Goal: Register for event/course

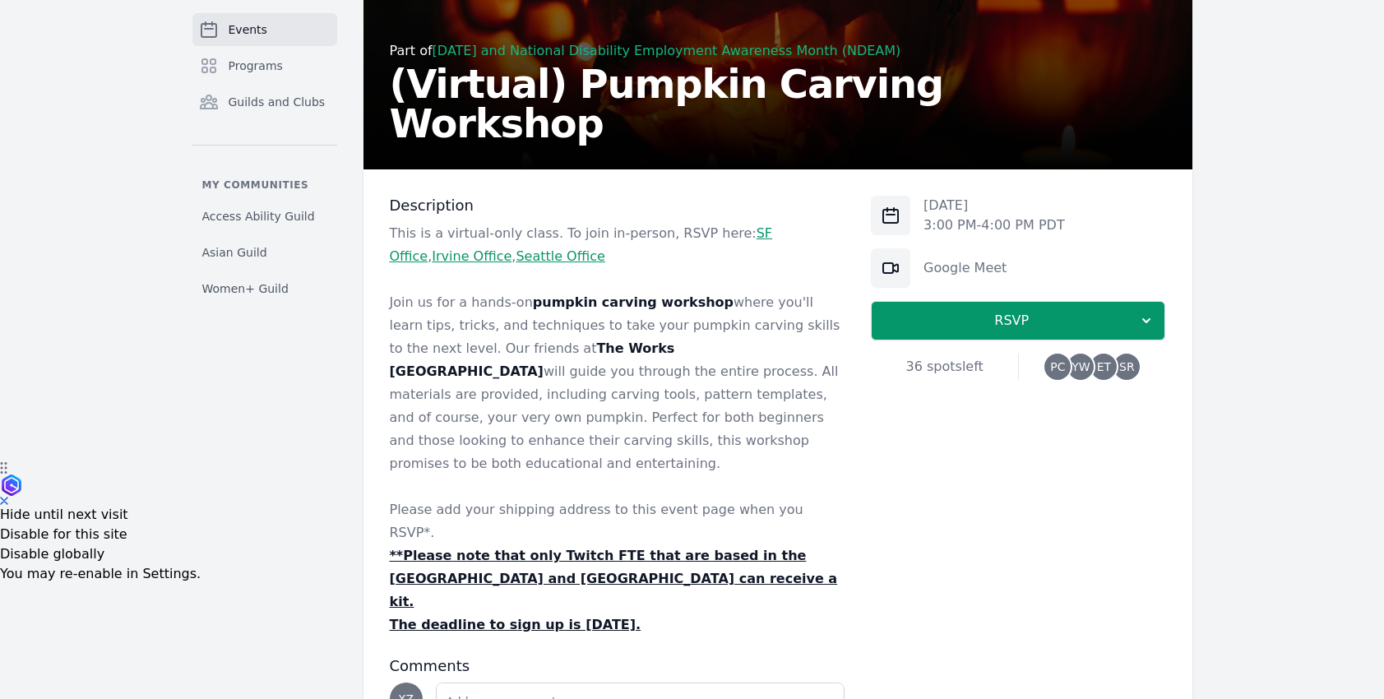
scroll to position [326, 0]
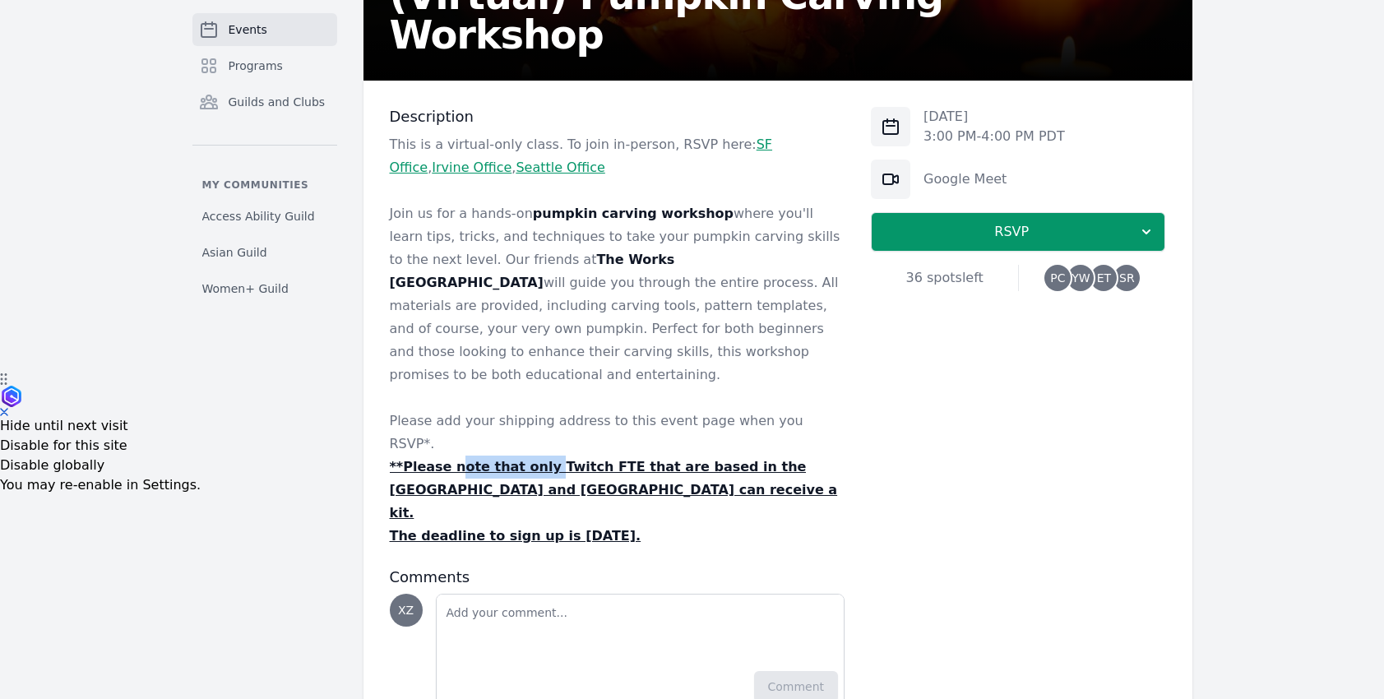
drag, startPoint x: 457, startPoint y: 416, endPoint x: 534, endPoint y: 426, distance: 77.1
click at [534, 459] on u "**Please note that only Twitch FTE that are based in the [GEOGRAPHIC_DATA] and …" at bounding box center [614, 490] width 448 height 62
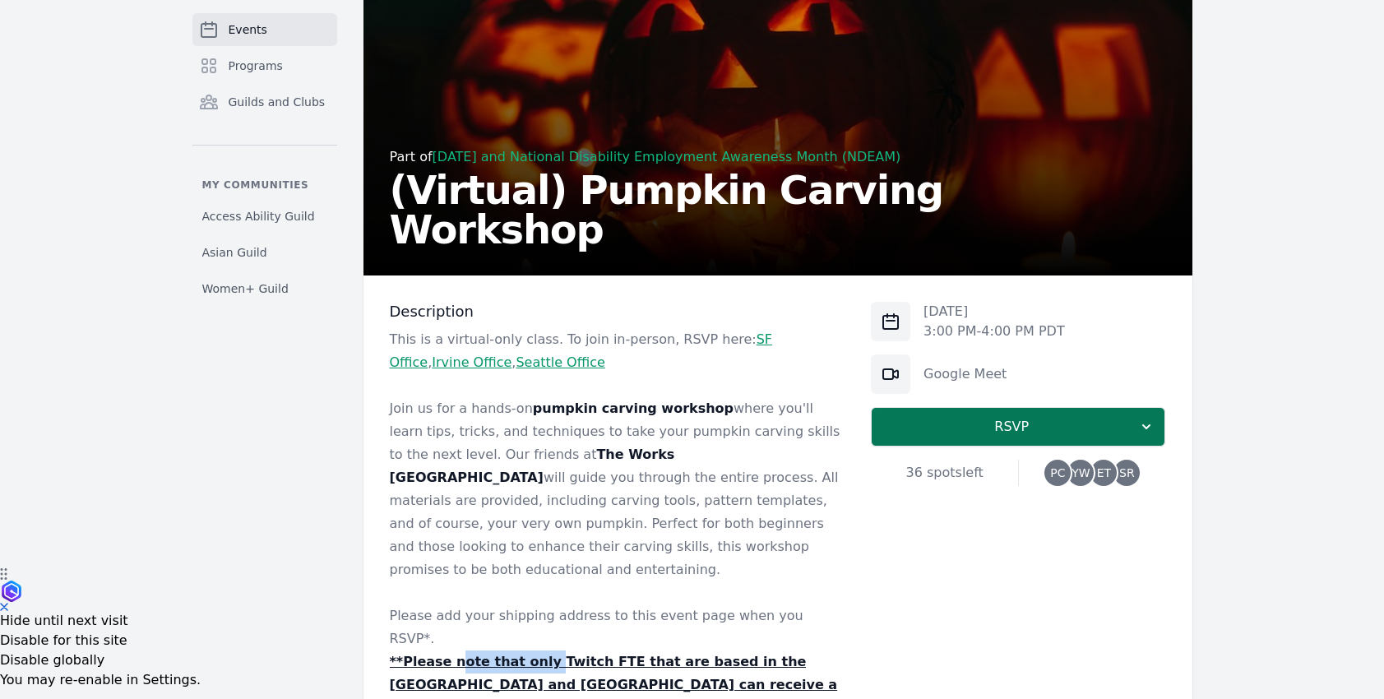
scroll to position [181, 0]
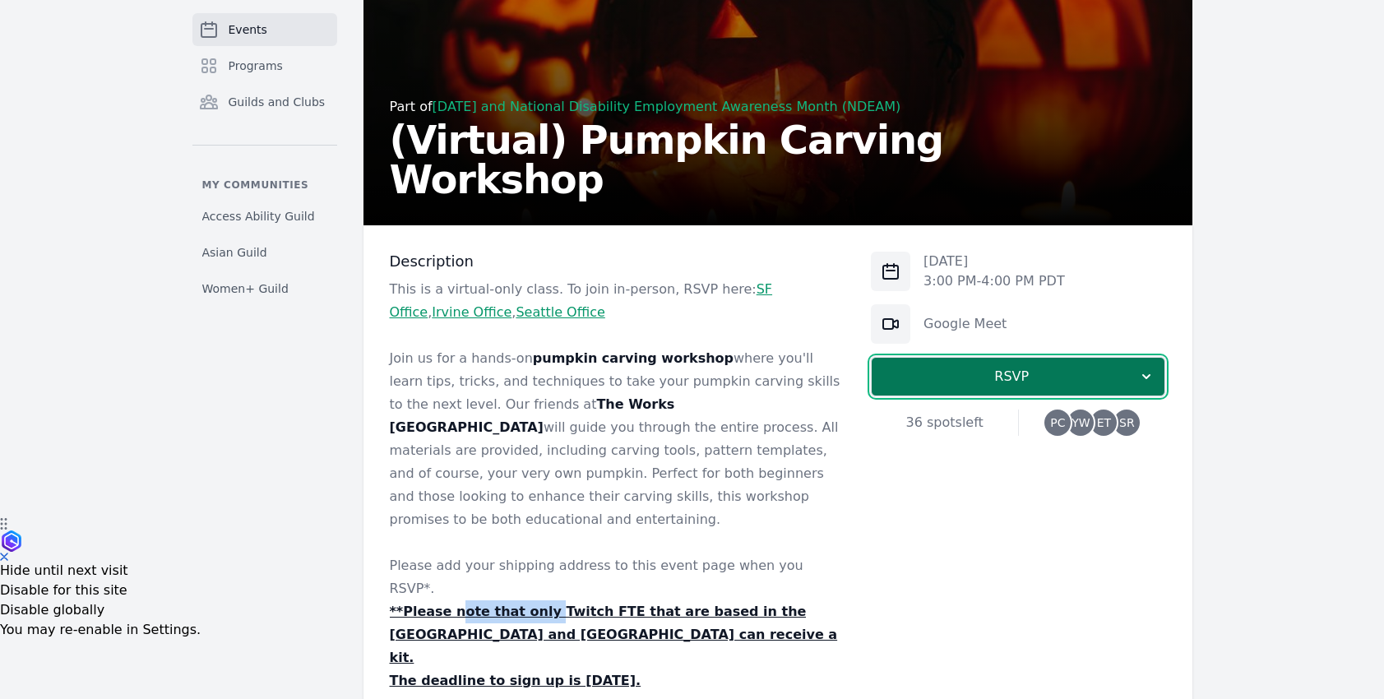
click at [986, 382] on span "RSVP" at bounding box center [1011, 377] width 253 height 20
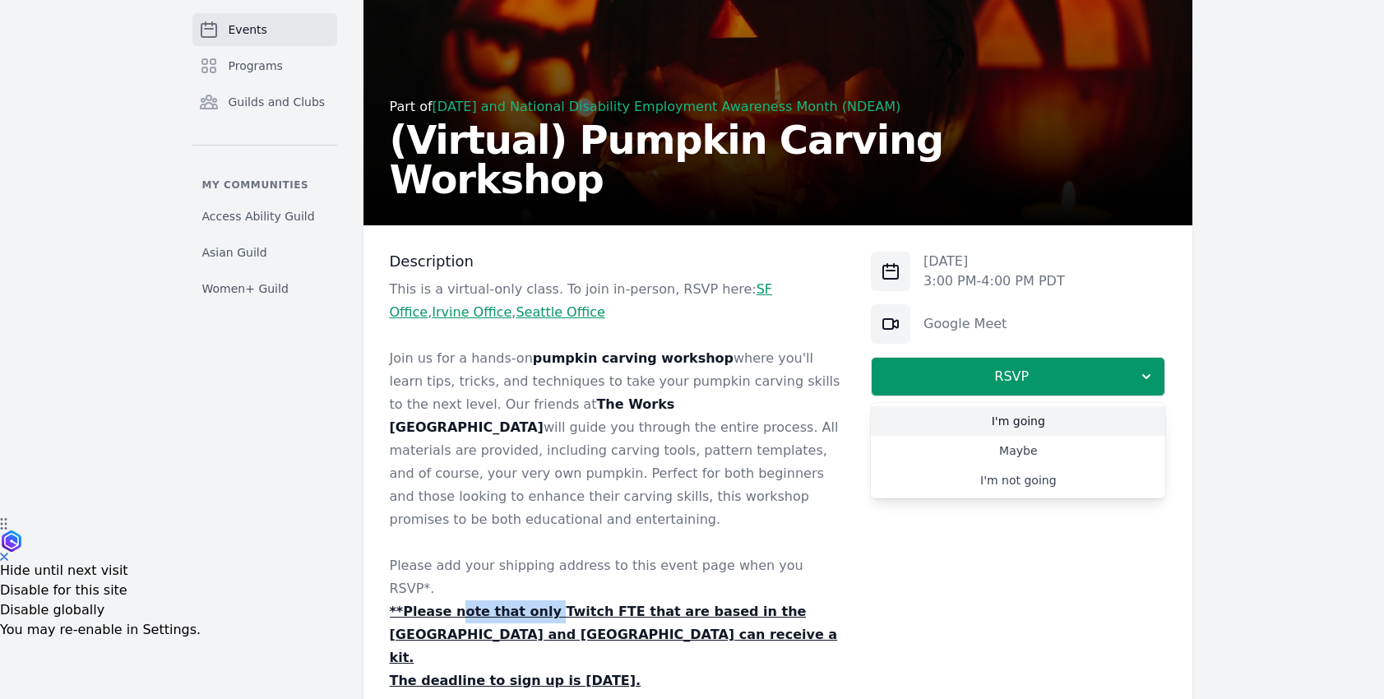
click at [991, 415] on link "I'm going" at bounding box center [1018, 421] width 294 height 30
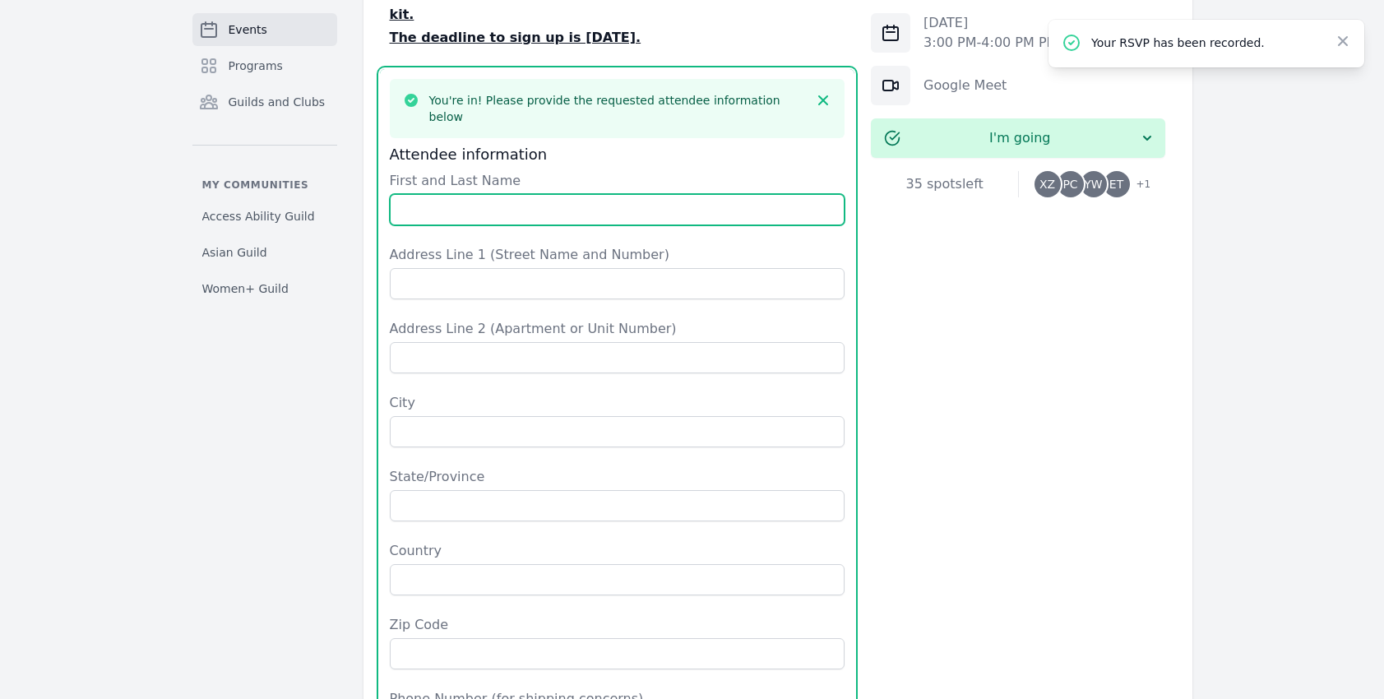
click at [483, 194] on input "First and Last Name" at bounding box center [618, 209] width 456 height 31
type input "[PERSON_NAME]"
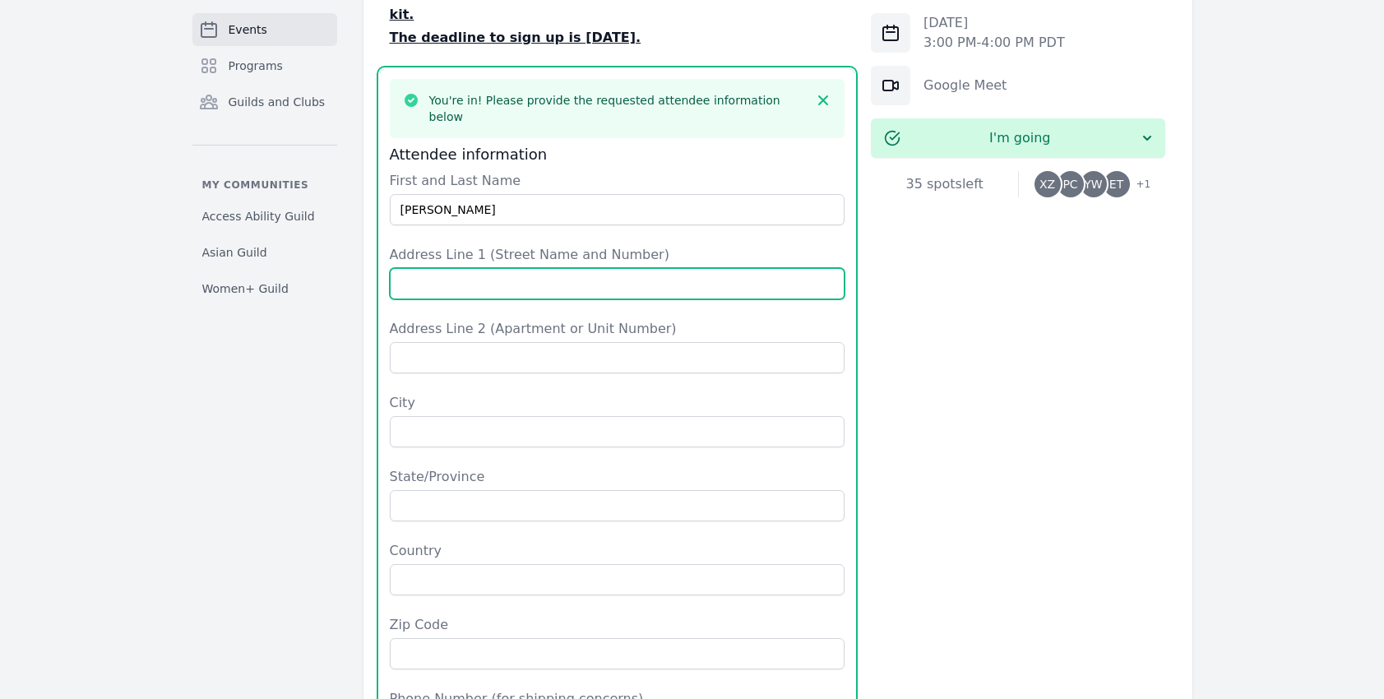
click at [483, 268] on input "Address Line 1 (Street Name and Number)" at bounding box center [618, 283] width 456 height 31
type input "[STREET_ADDRESS]"
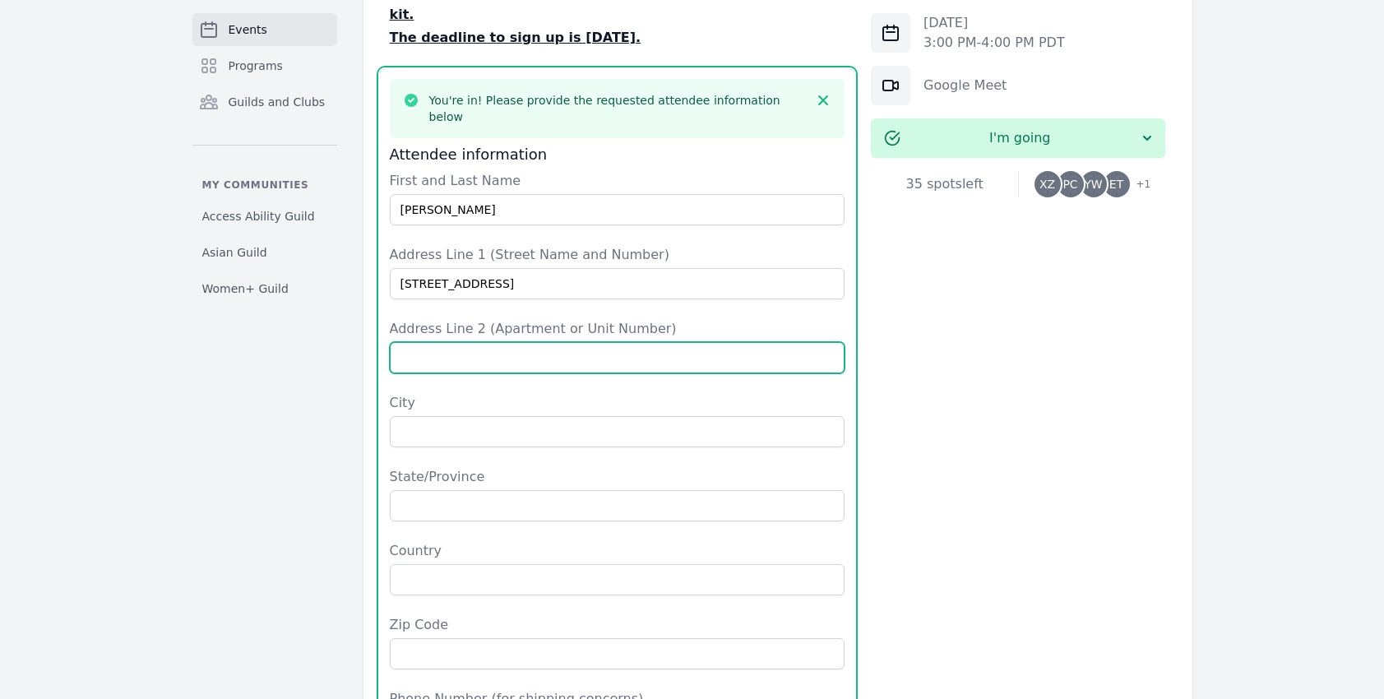
click at [470, 342] on input "Address Line 2 (Apartment or Unit Number)" at bounding box center [618, 357] width 456 height 31
type input "Apt 114"
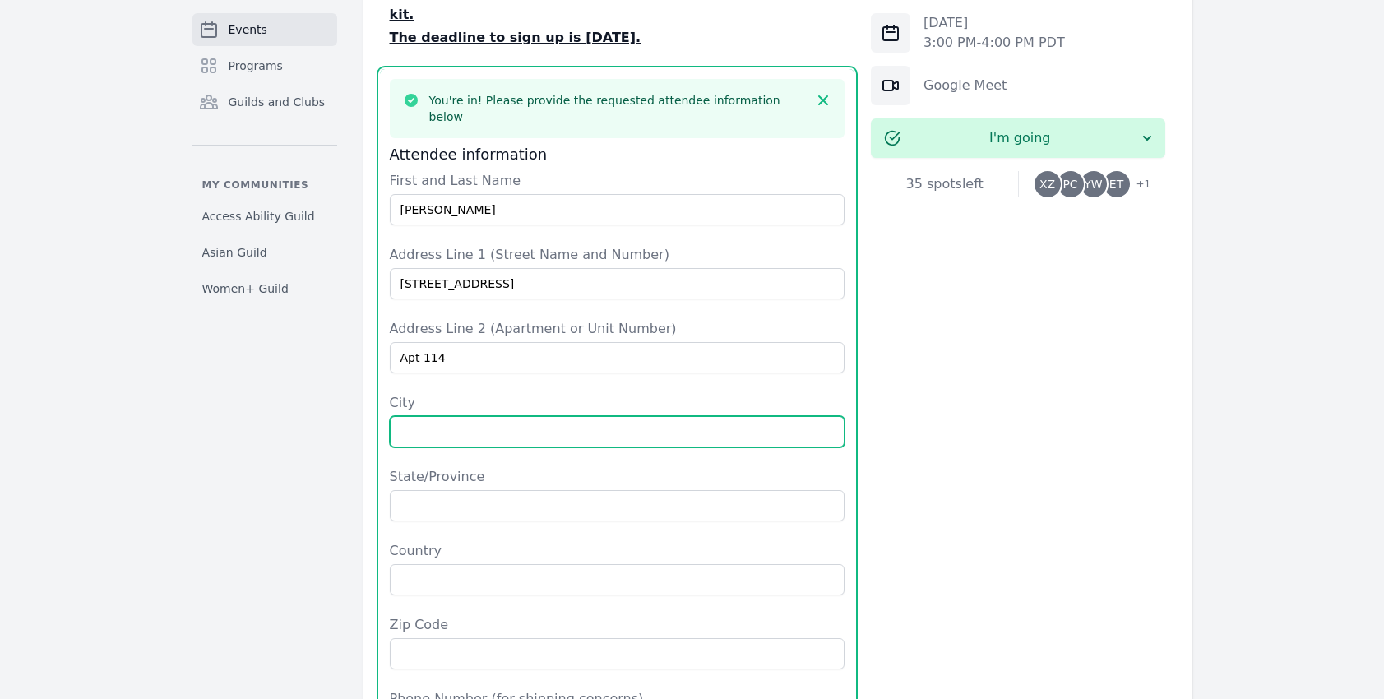
click at [469, 416] on input "City" at bounding box center [618, 431] width 456 height 31
type input "Sunnyvale"
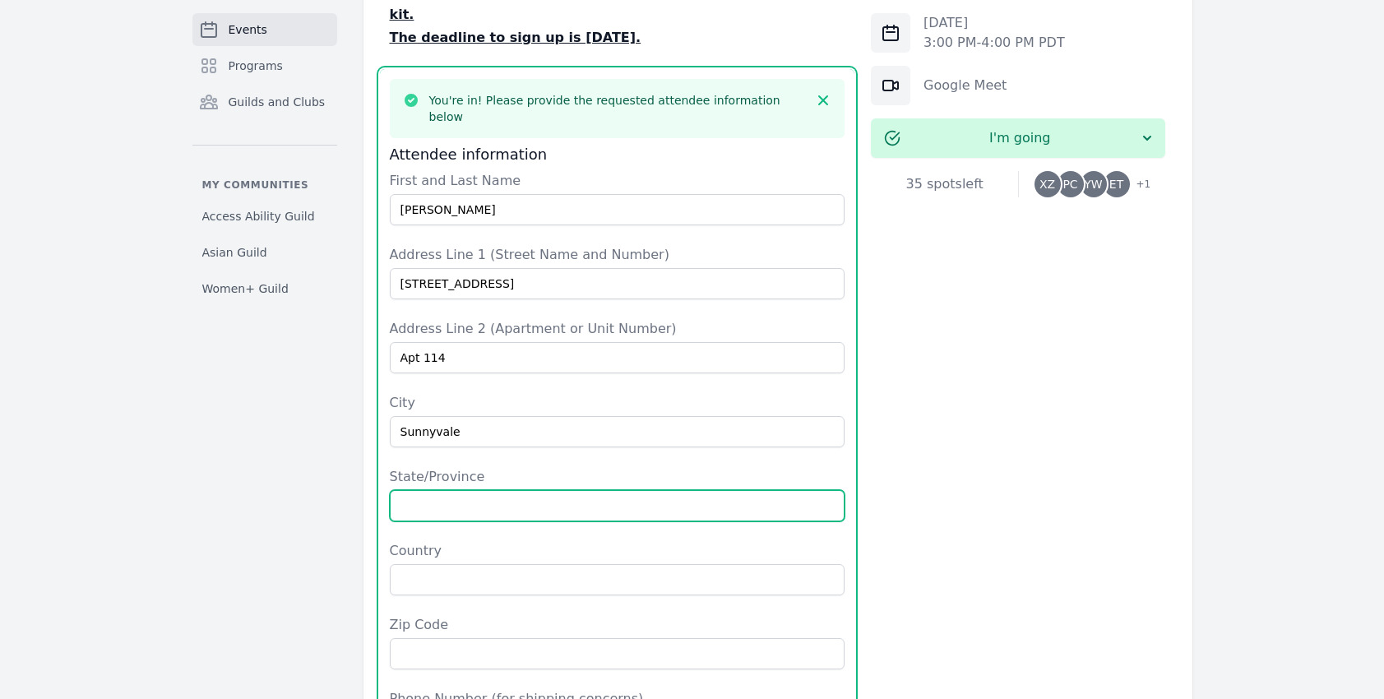
click at [480, 490] on input "State/Province" at bounding box center [618, 505] width 456 height 31
type input "CA"
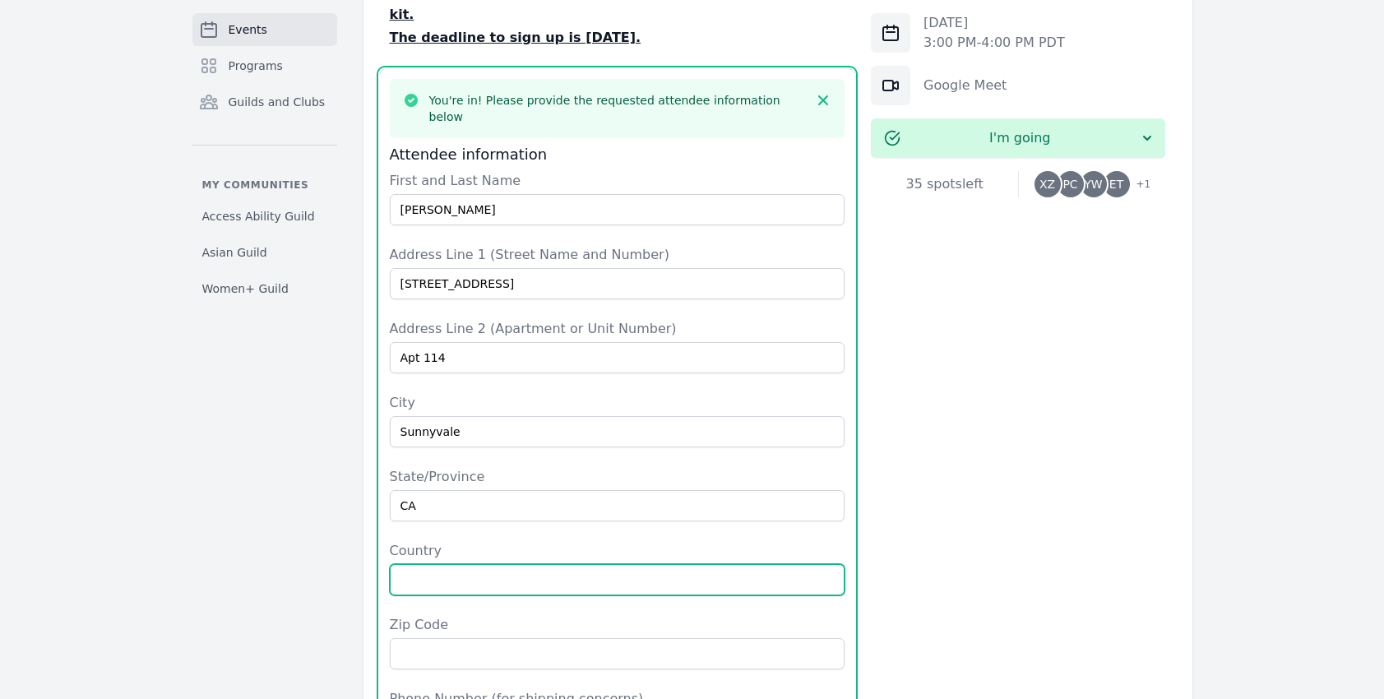
click at [454, 564] on input "Country" at bounding box center [618, 579] width 456 height 31
type input "[GEOGRAPHIC_DATA]"
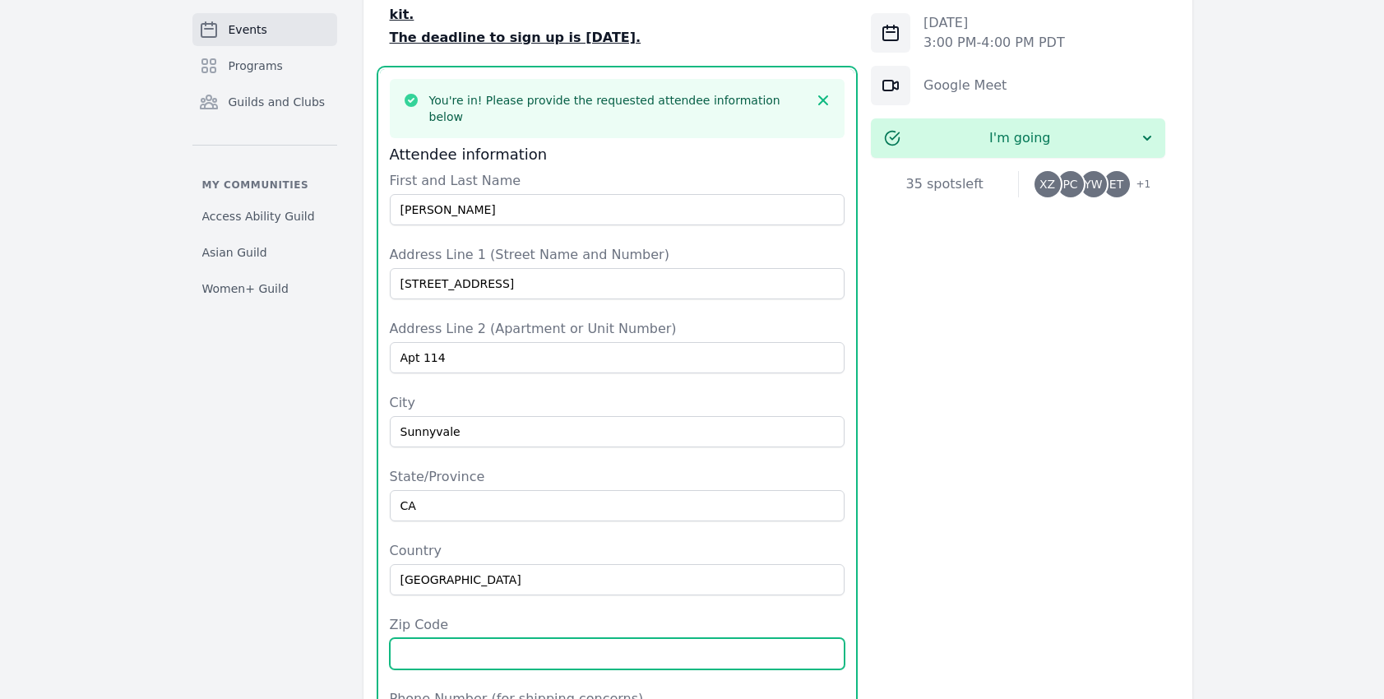
click at [433, 638] on input "Zip Code" at bounding box center [618, 653] width 456 height 31
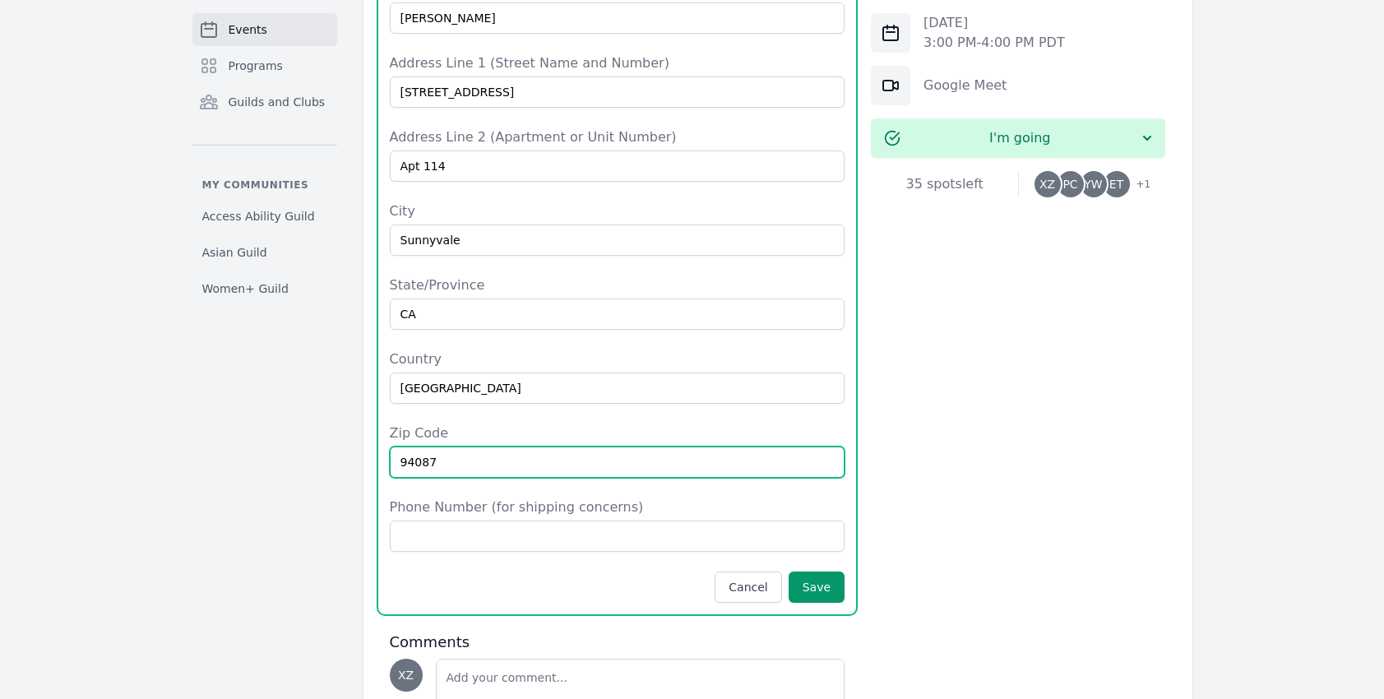
scroll to position [1043, 0]
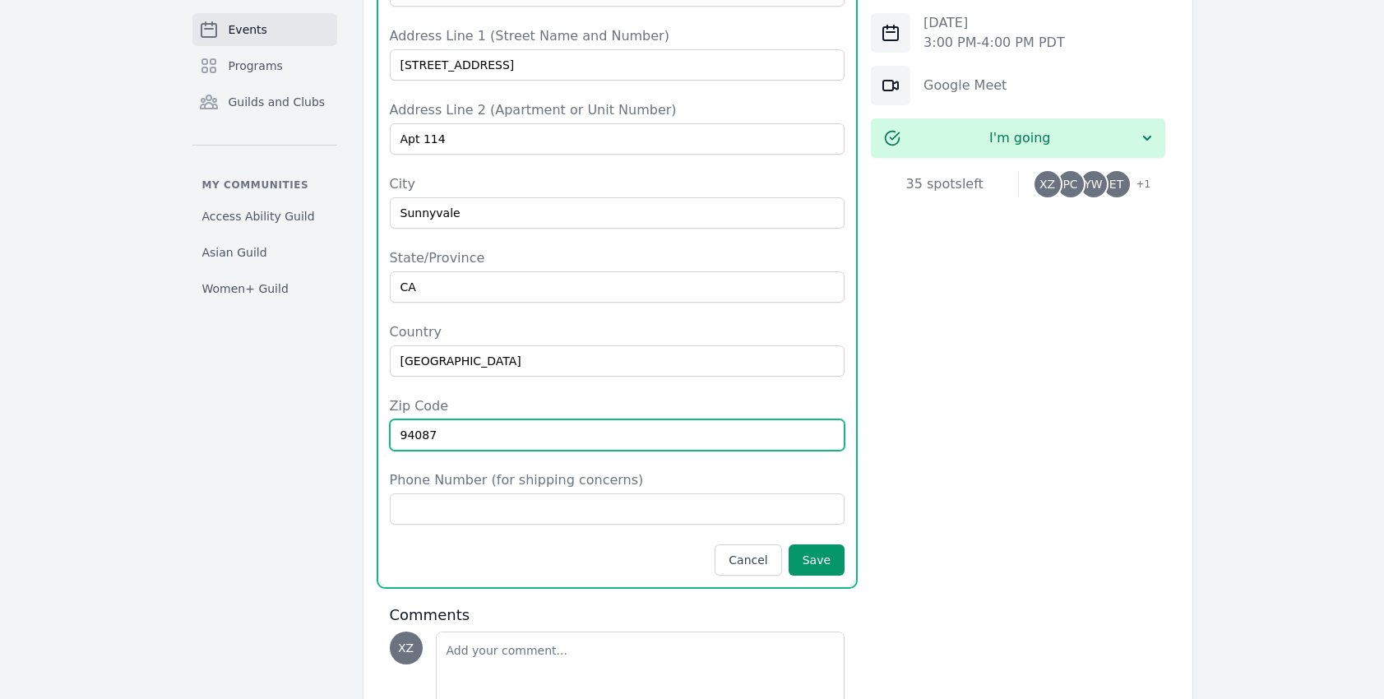
type input "94087"
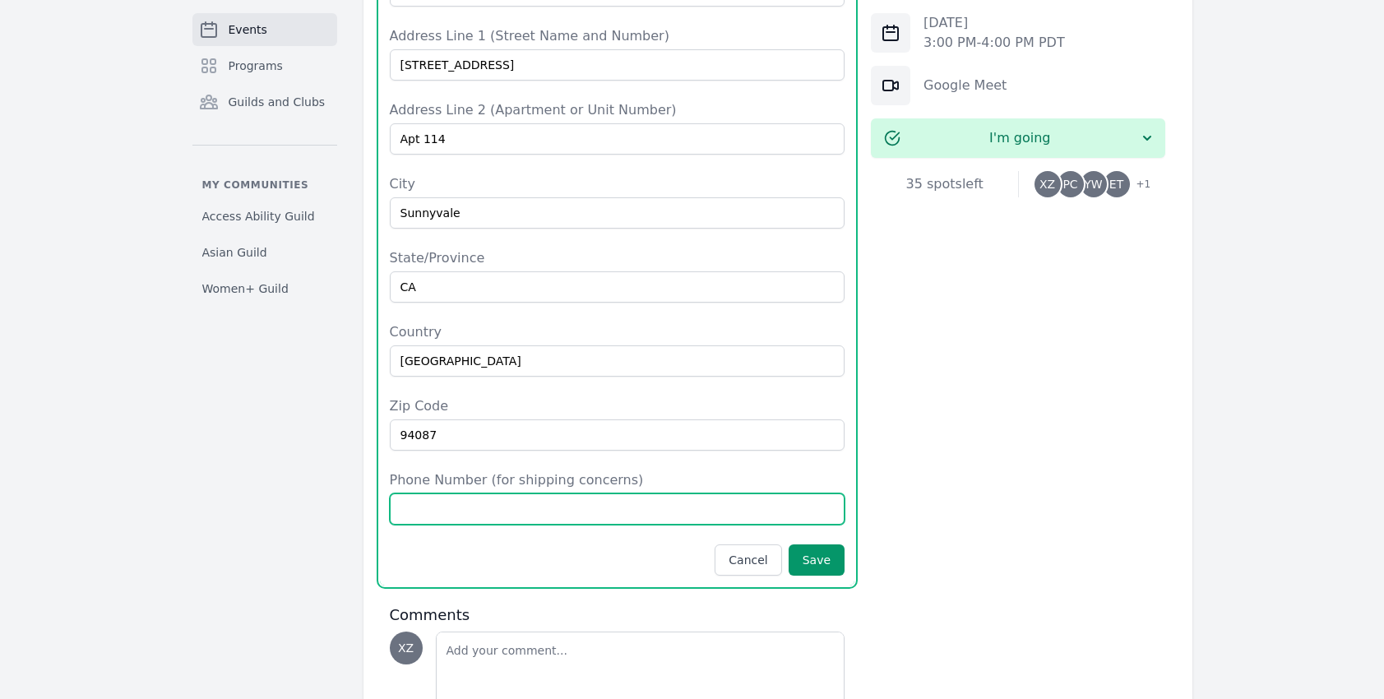
click at [473, 493] on input "Phone Number (for shipping concerns)" at bounding box center [618, 508] width 456 height 31
type input "2027391806"
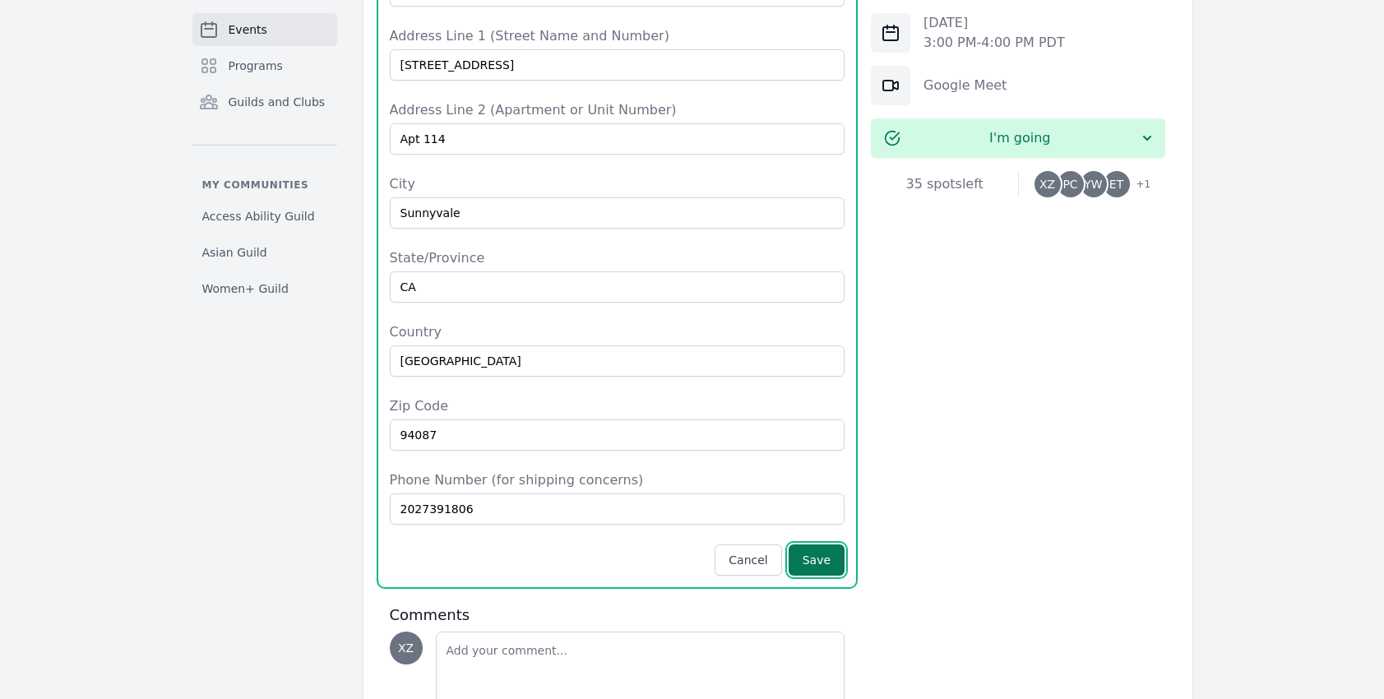
click at [822, 544] on button "Save" at bounding box center [817, 559] width 56 height 31
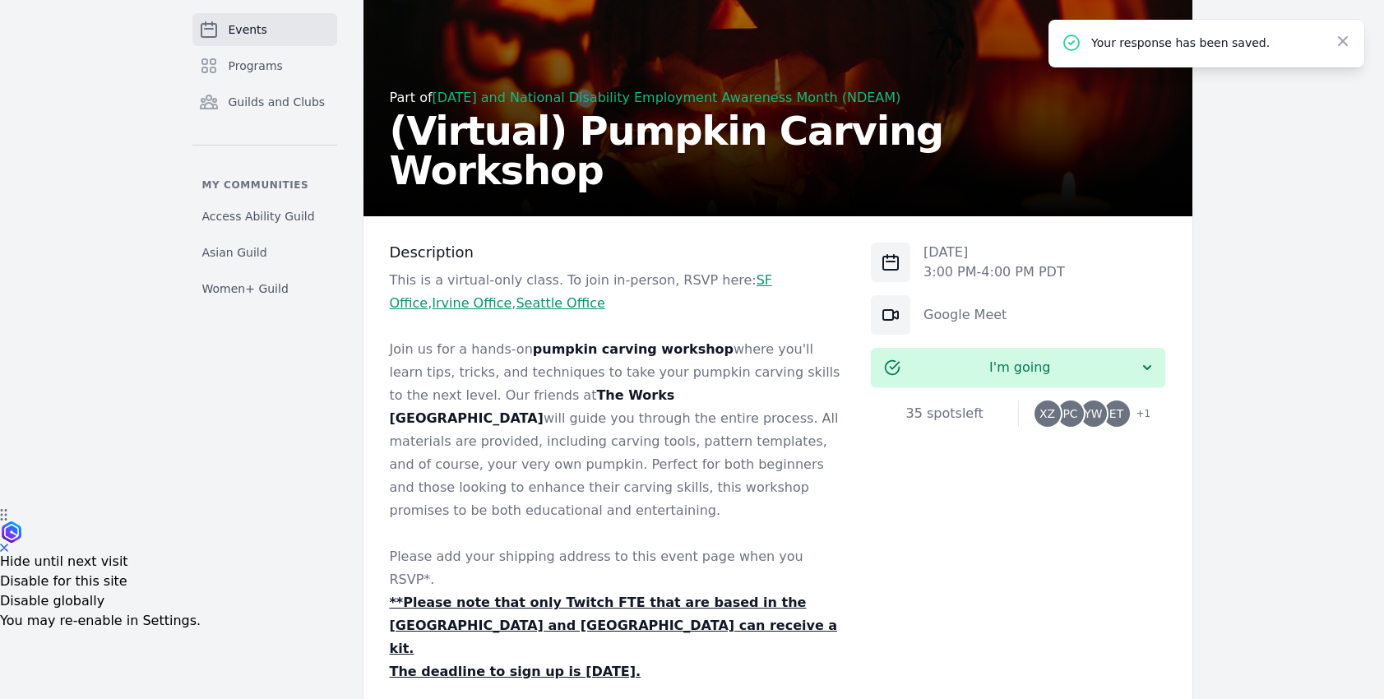
scroll to position [0, 0]
